Goal: Find specific page/section: Find specific page/section

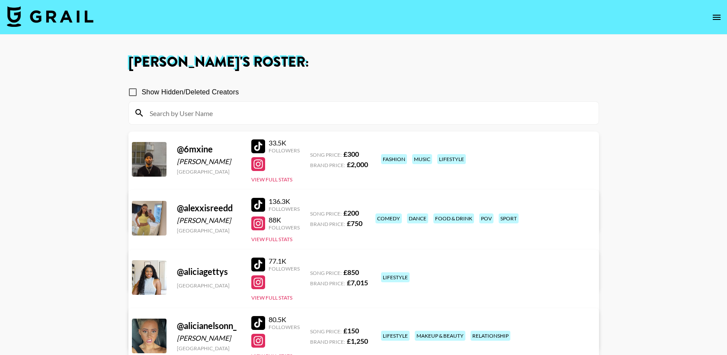
click at [716, 15] on icon "open drawer" at bounding box center [717, 17] width 8 height 5
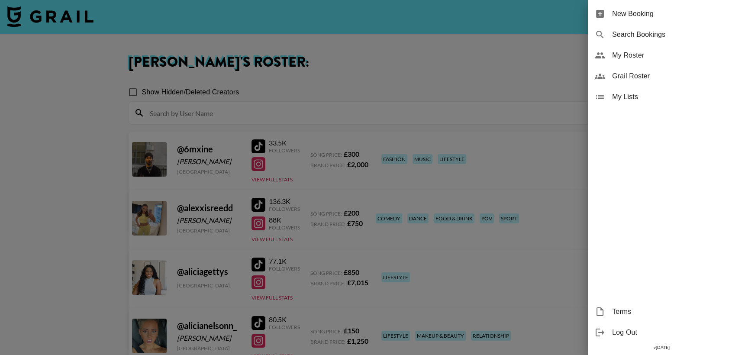
click at [657, 75] on span "Grail Roster" at bounding box center [670, 76] width 116 height 10
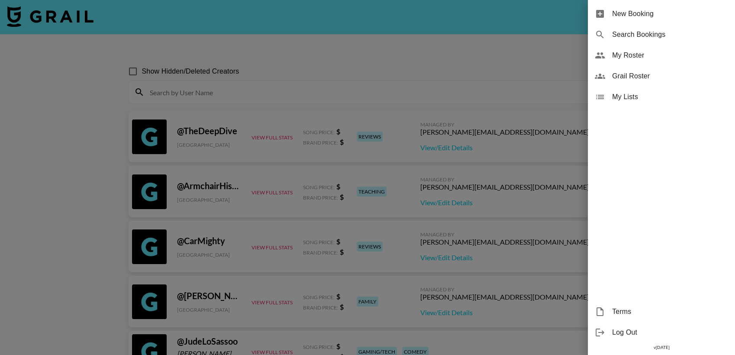
click at [74, 167] on div at bounding box center [367, 177] width 735 height 355
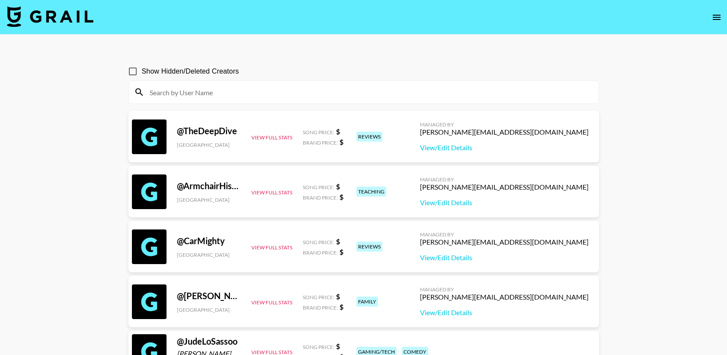
click at [172, 102] on div at bounding box center [364, 92] width 470 height 22
click at [166, 96] on input at bounding box center [369, 92] width 449 height 14
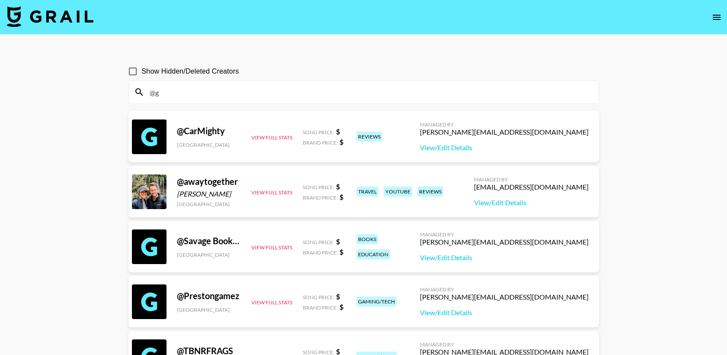
type input "@"
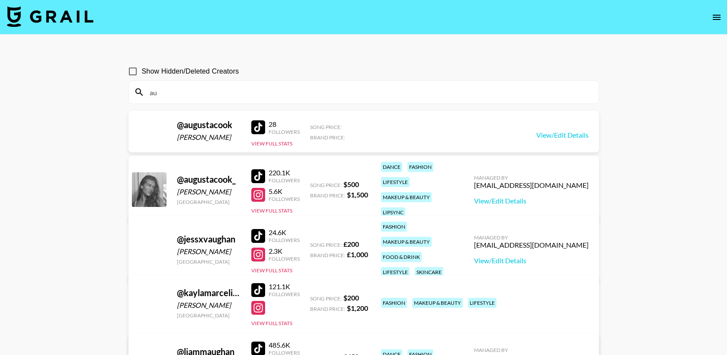
type input "a"
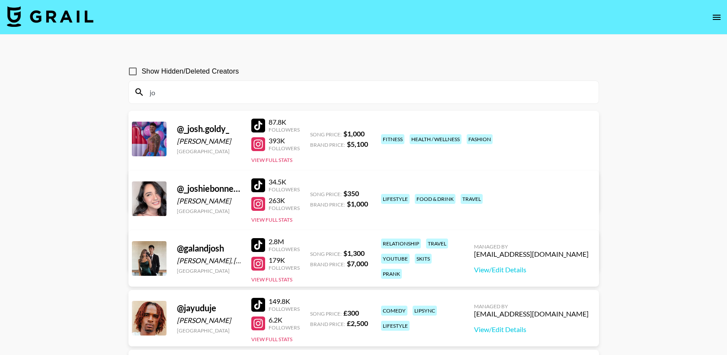
type input "j"
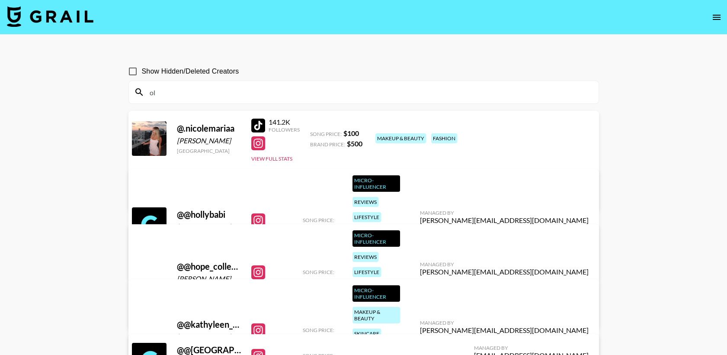
type input "o"
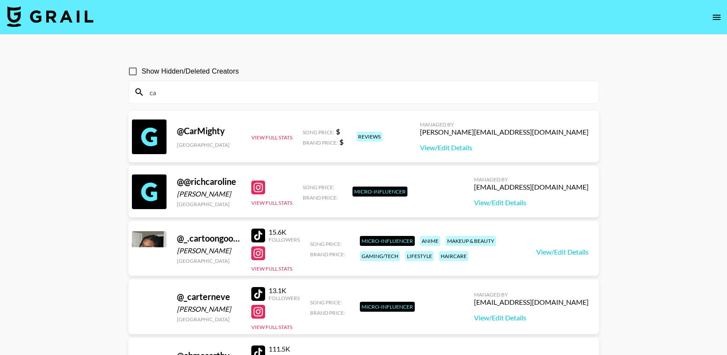
type input "c"
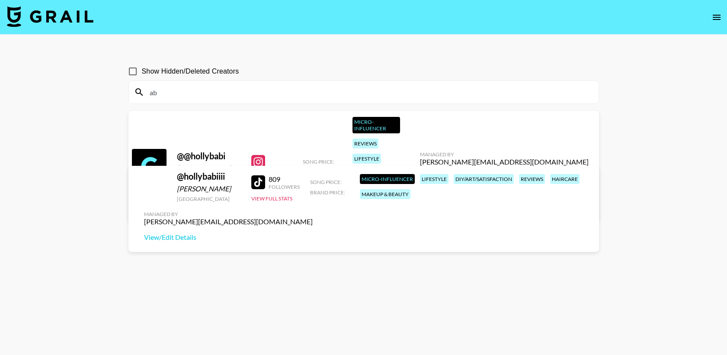
type input "a"
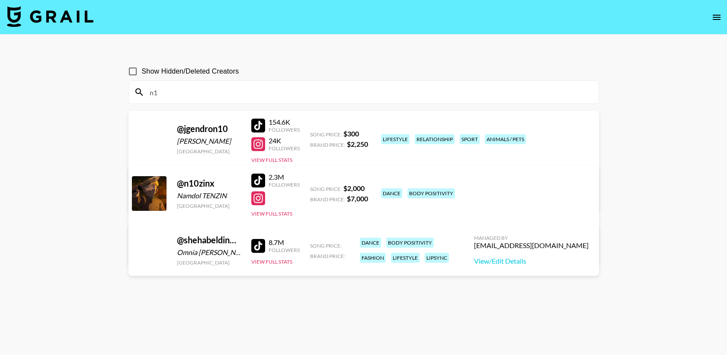
type input "n"
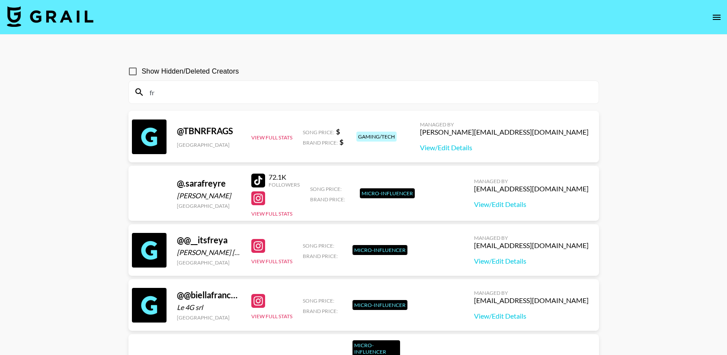
type input "f"
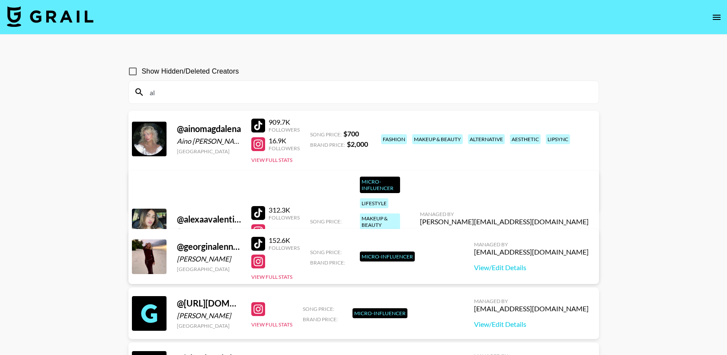
type input "a"
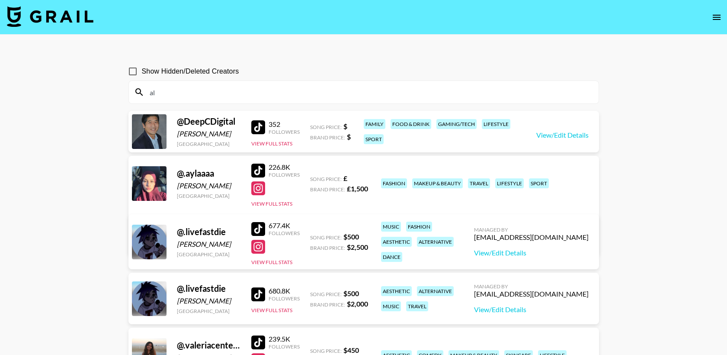
type input "a"
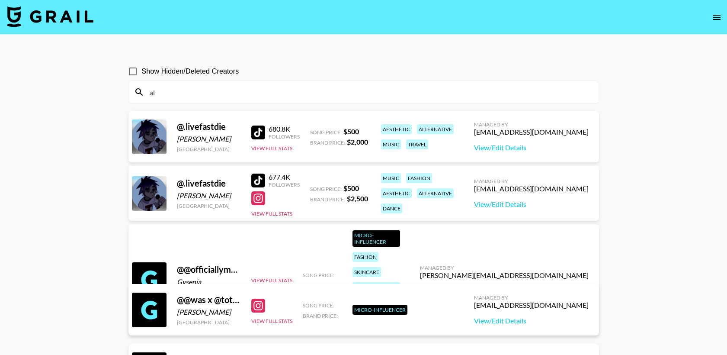
type input "a"
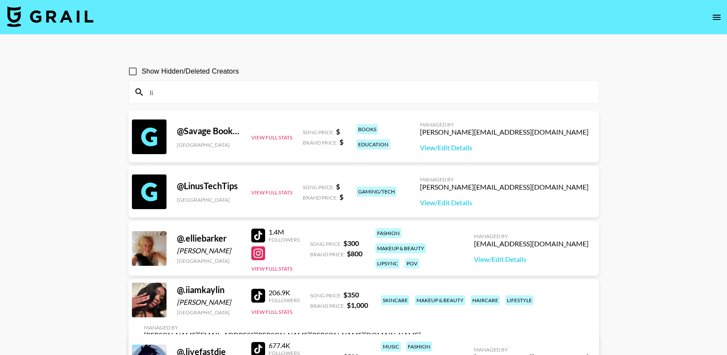
type input "l"
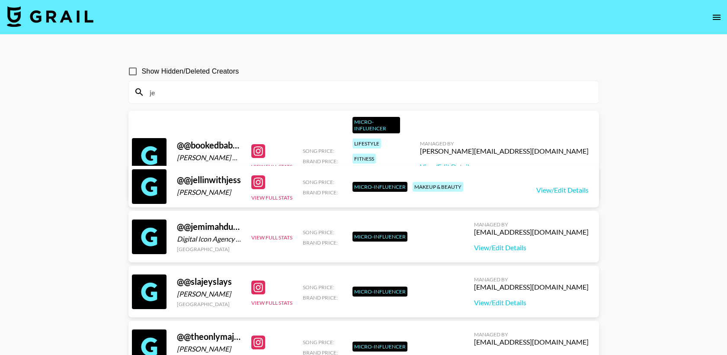
type input "j"
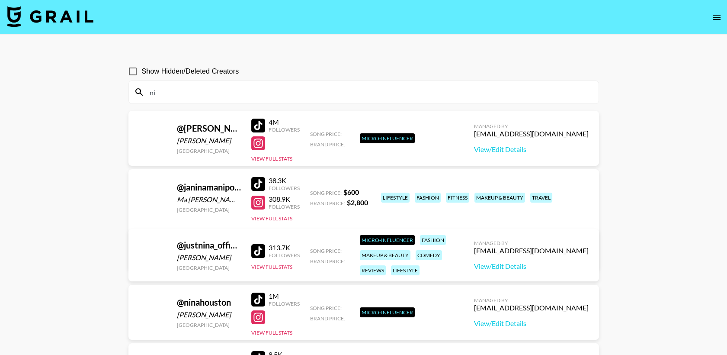
type input "n"
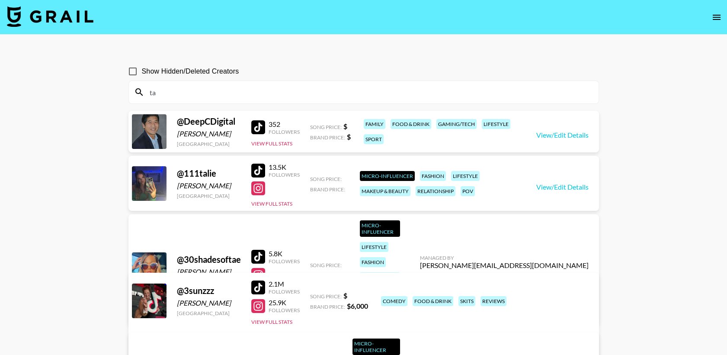
type input "t"
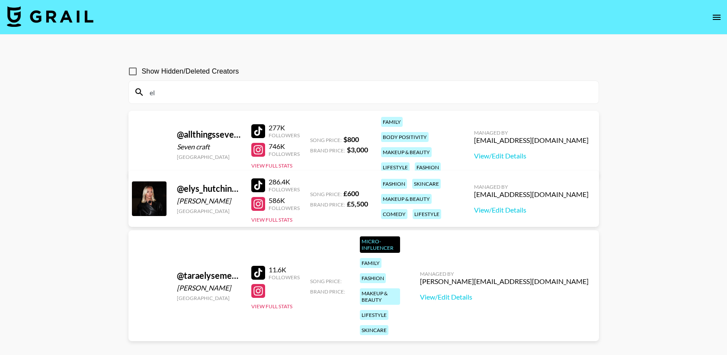
type input "e"
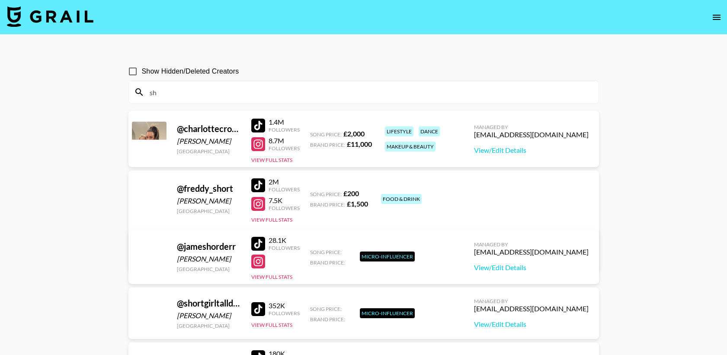
type input "s"
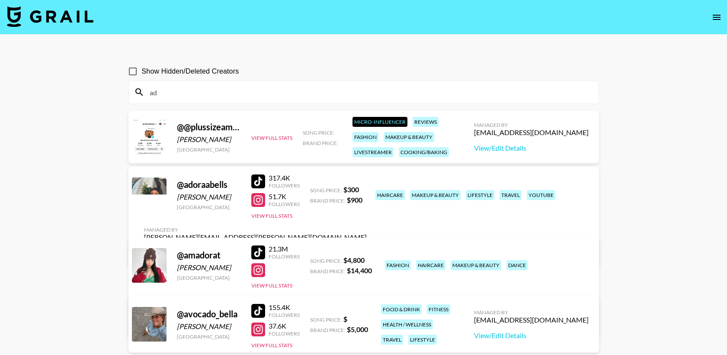
type input "a"
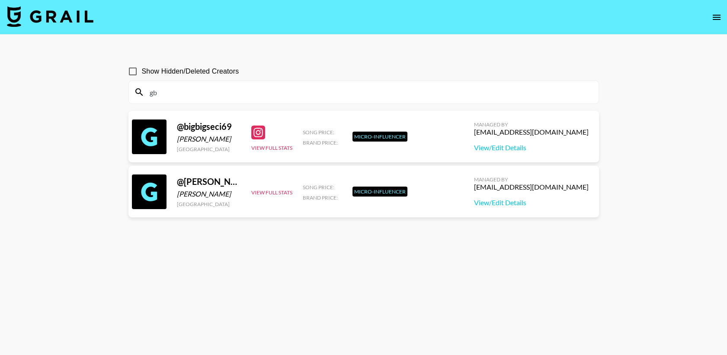
type input "g"
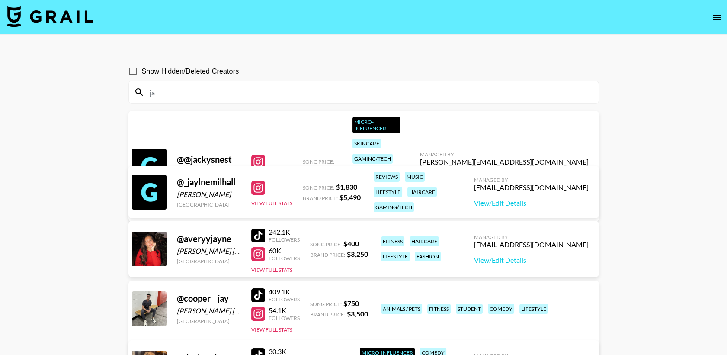
type input "j"
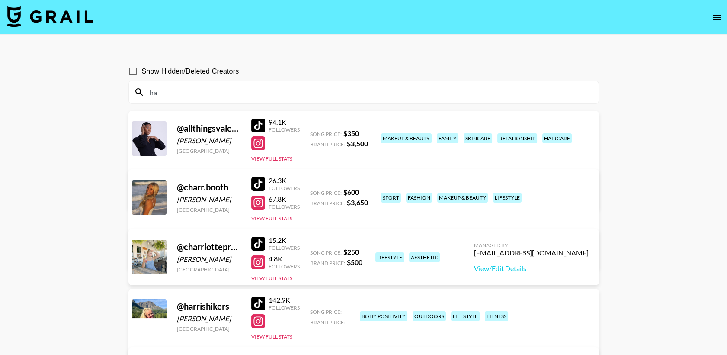
type input "h"
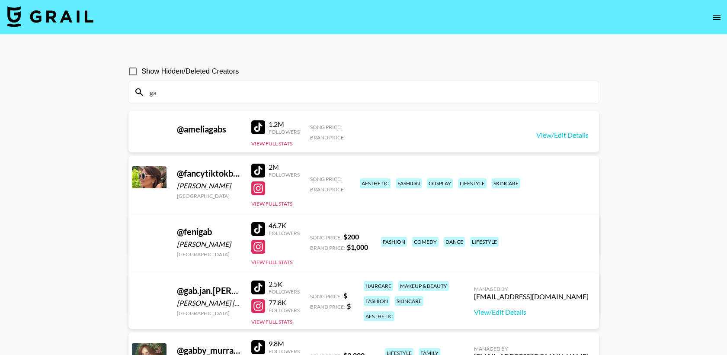
type input "g"
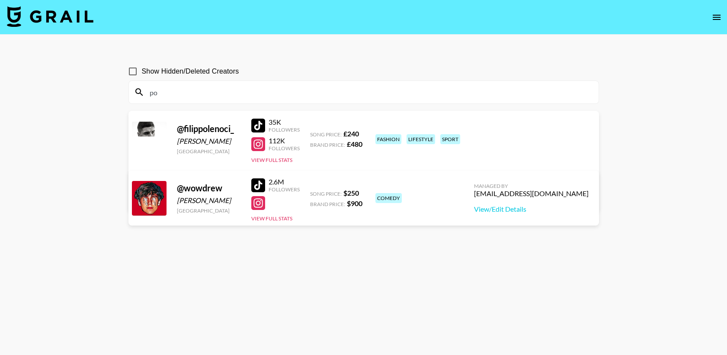
type input "p"
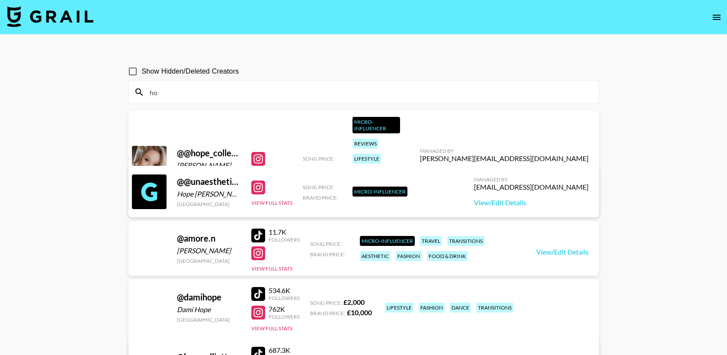
type input "h"
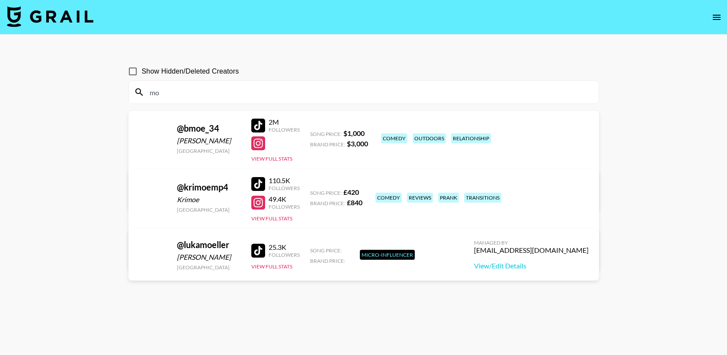
type input "m"
